Goal: Task Accomplishment & Management: Manage account settings

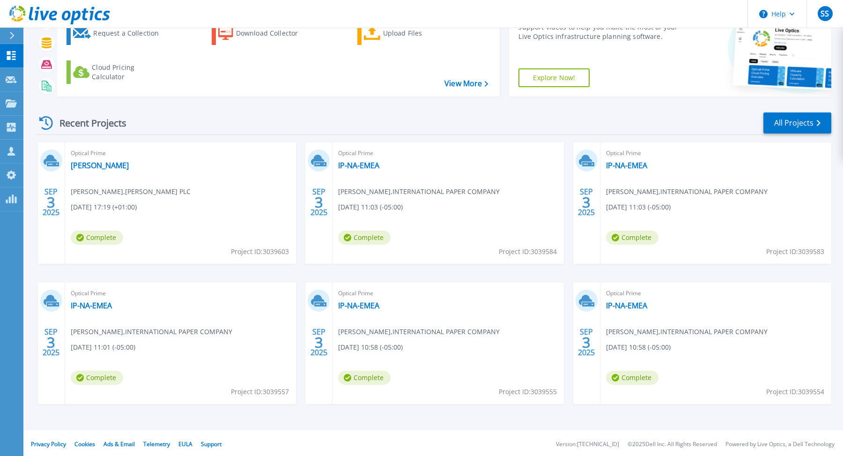
scroll to position [63, 0]
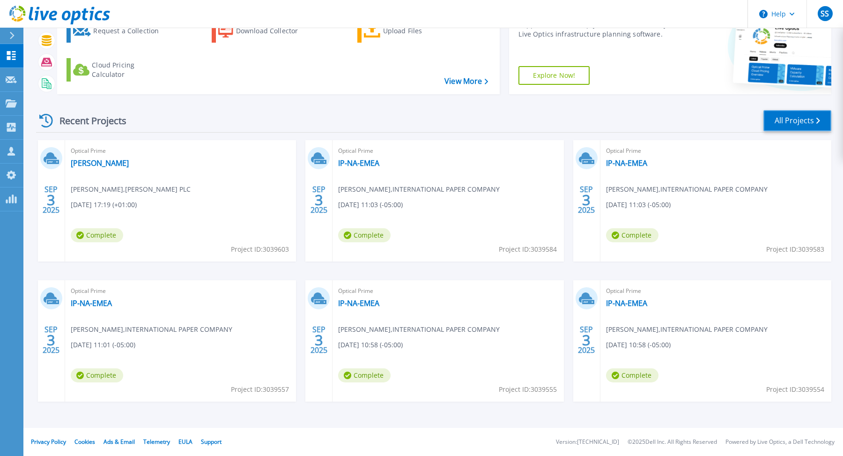
click at [799, 122] on link "All Projects" at bounding box center [798, 120] width 68 height 21
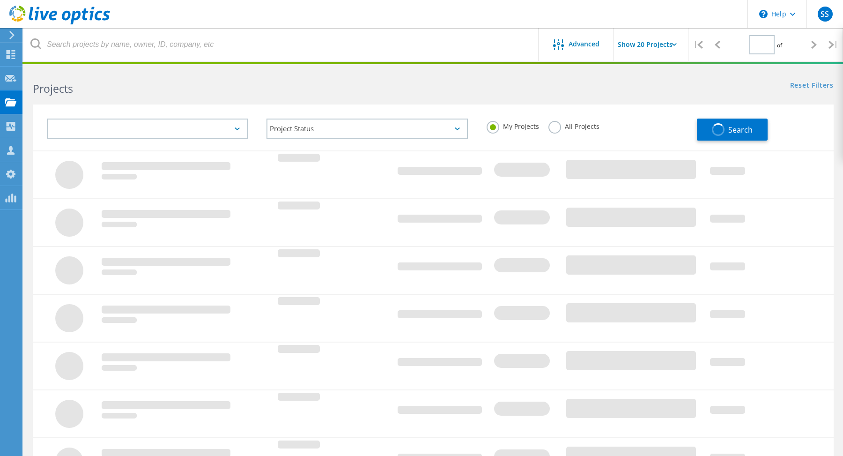
type input "1"
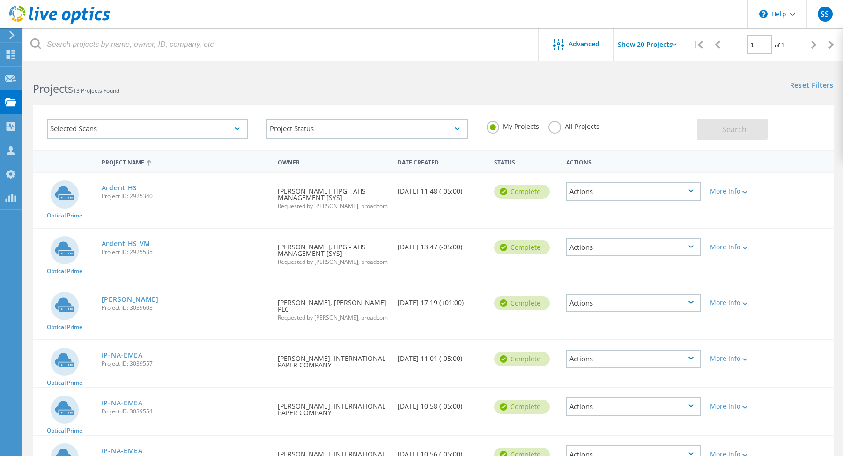
click at [288, 167] on div "Owner" at bounding box center [333, 161] width 120 height 17
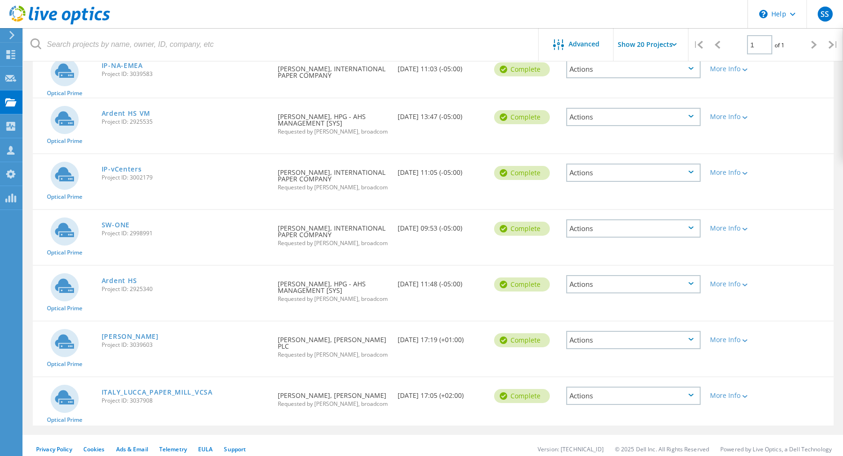
scroll to position [409, 0]
